Goal: Task Accomplishment & Management: Complete application form

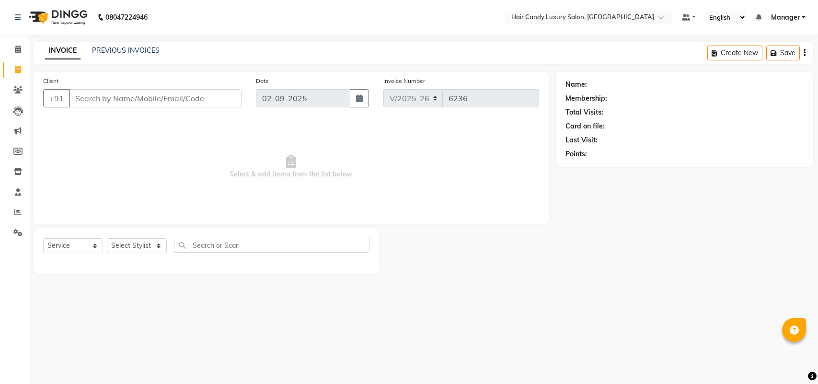
select select "6645"
select select "product"
click at [43, 238] on select "Select Service Product Membership Package Voucher Prepaid Gift Card" at bounding box center [73, 245] width 60 height 15
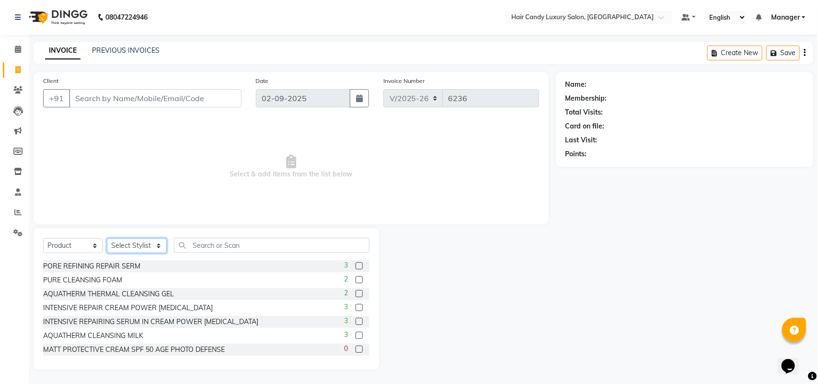
click at [132, 244] on select "Select Stylist Aman ANKIT MANAGER [PERSON_NAME] [PERSON_NAME] Danish [PERSON_NA…" at bounding box center [137, 245] width 60 height 15
select select "52595"
click at [107, 238] on select "Select Stylist Aman ANKIT MANAGER [PERSON_NAME] [PERSON_NAME] Danish [PERSON_NA…" at bounding box center [137, 245] width 60 height 15
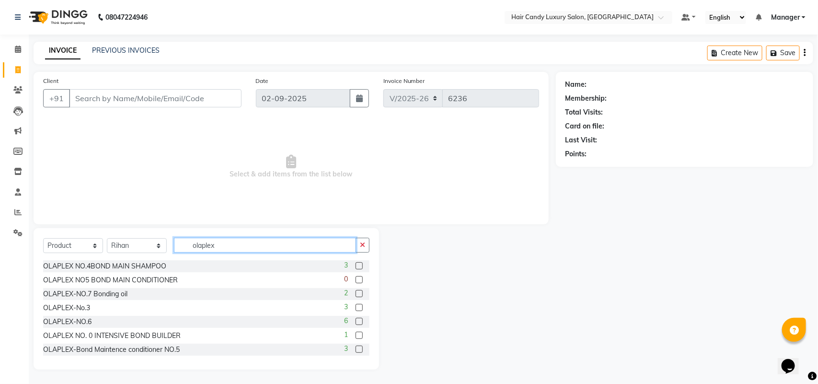
type input "olaplex"
click at [356, 319] on label at bounding box center [359, 321] width 7 height 7
click at [356, 319] on input "checkbox" at bounding box center [359, 322] width 6 height 6
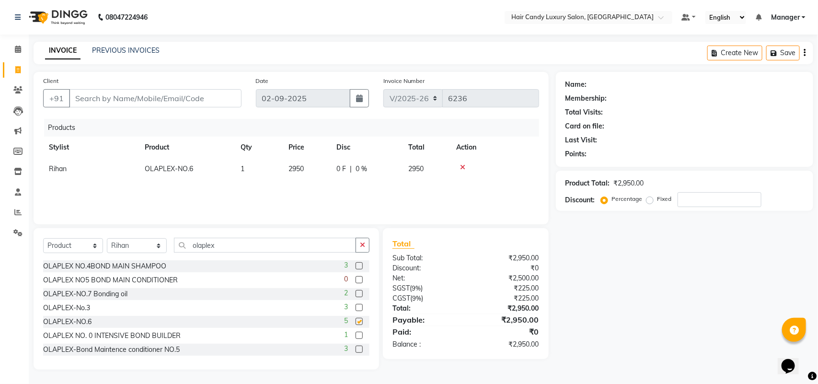
checkbox input "false"
click at [118, 104] on input "Client" at bounding box center [155, 98] width 173 height 18
type input "9"
type input "0"
type input "9811087766"
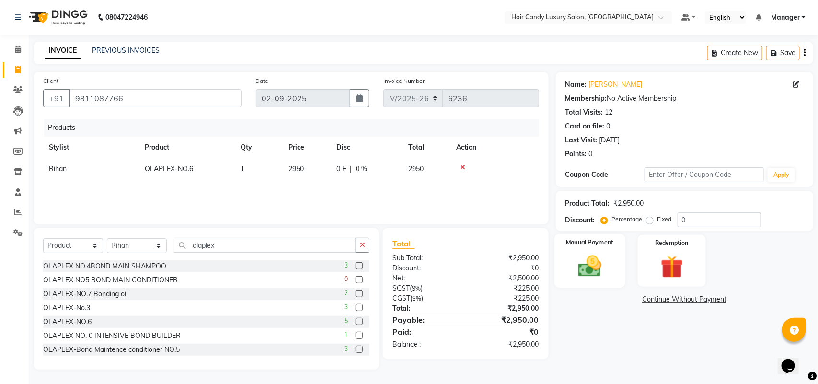
click at [611, 245] on label "Manual Payment" at bounding box center [590, 242] width 48 height 9
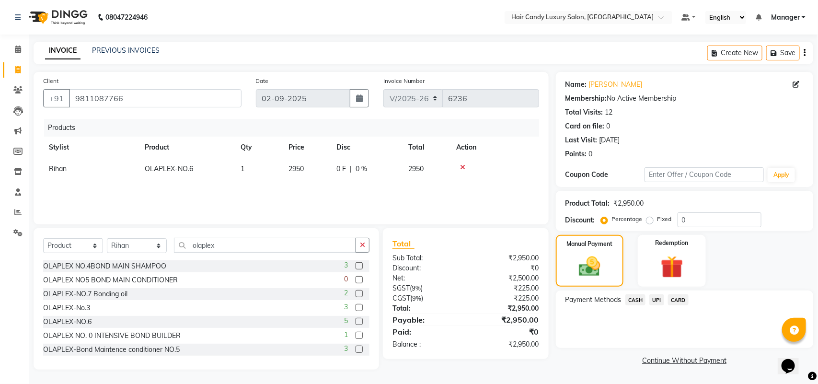
click at [644, 298] on span "CASH" at bounding box center [636, 299] width 21 height 11
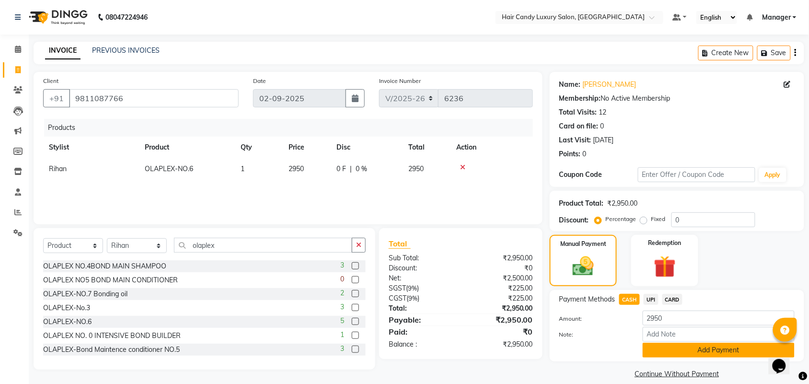
click at [682, 353] on button "Add Payment" at bounding box center [719, 350] width 152 height 15
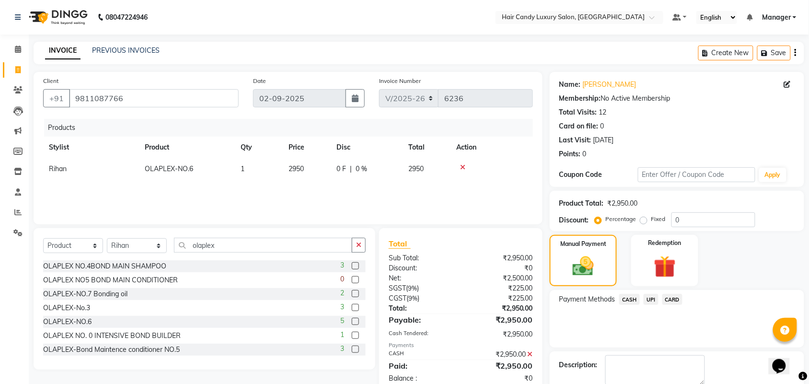
scroll to position [52, 0]
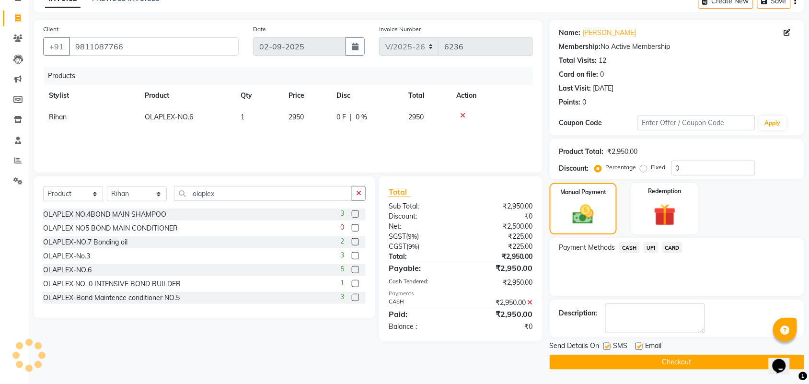
click at [578, 359] on button "Checkout" at bounding box center [677, 362] width 255 height 15
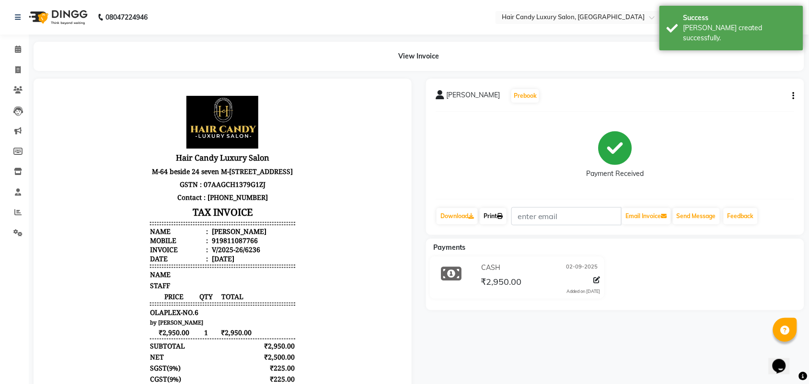
click at [503, 218] on icon at bounding box center [500, 216] width 6 height 6
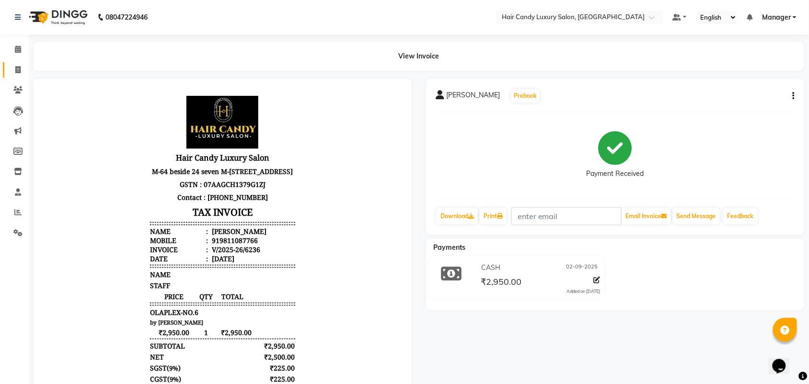
click at [8, 69] on link "Invoice" at bounding box center [14, 70] width 23 height 16
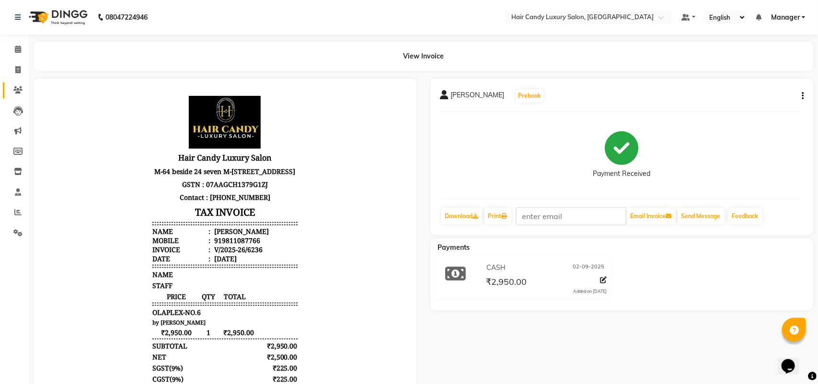
select select "service"
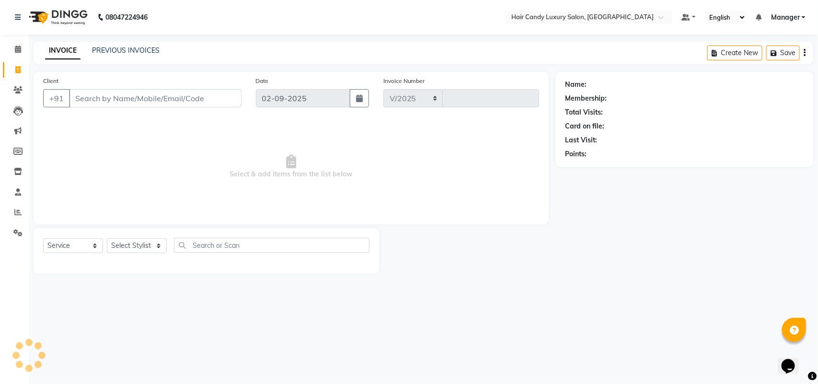
select select "6645"
type input "6237"
